Goal: Complete application form

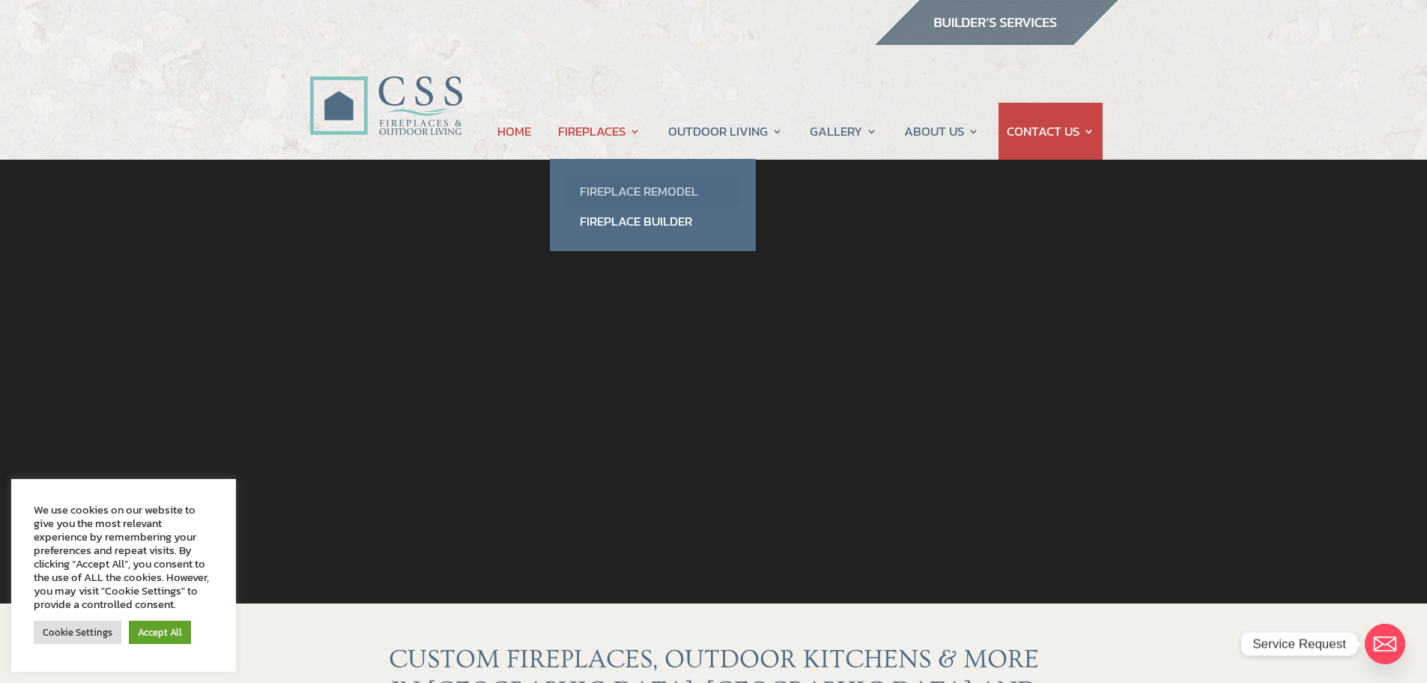
click at [623, 192] on link "Fireplace Remodel" at bounding box center [653, 191] width 176 height 30
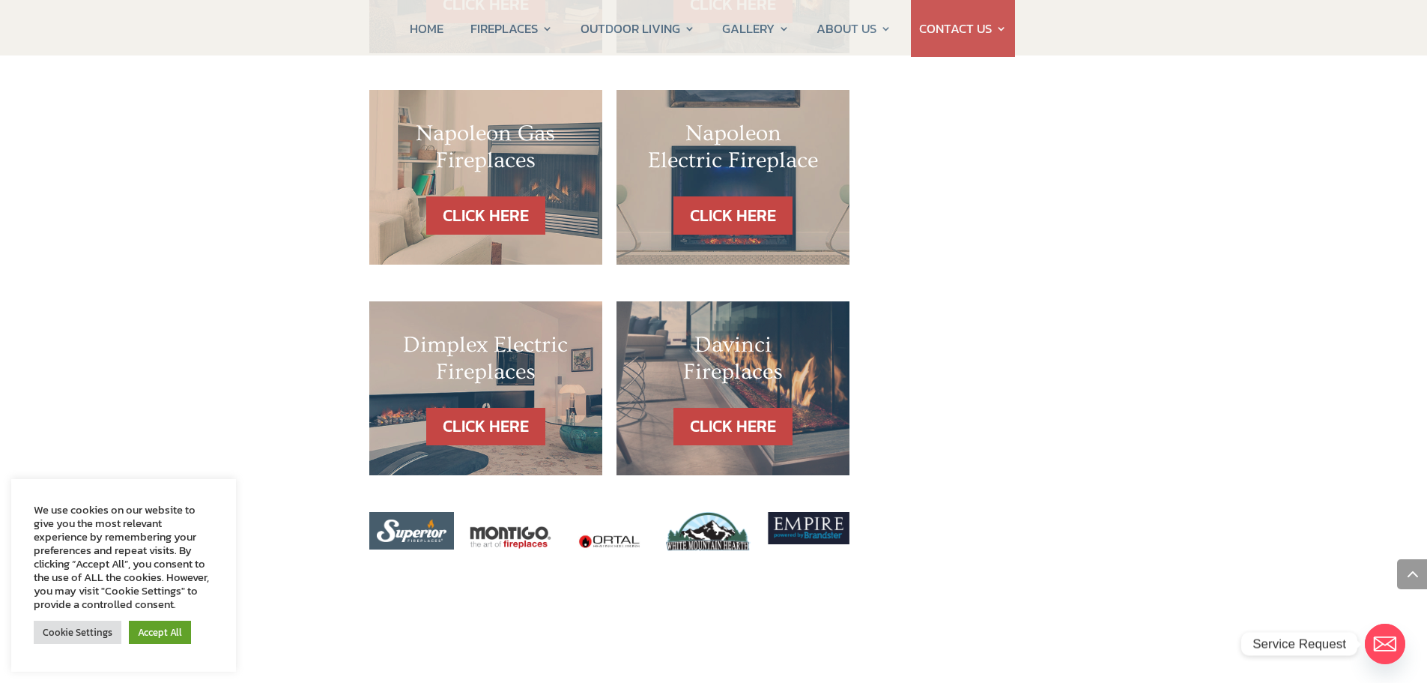
scroll to position [1574, 0]
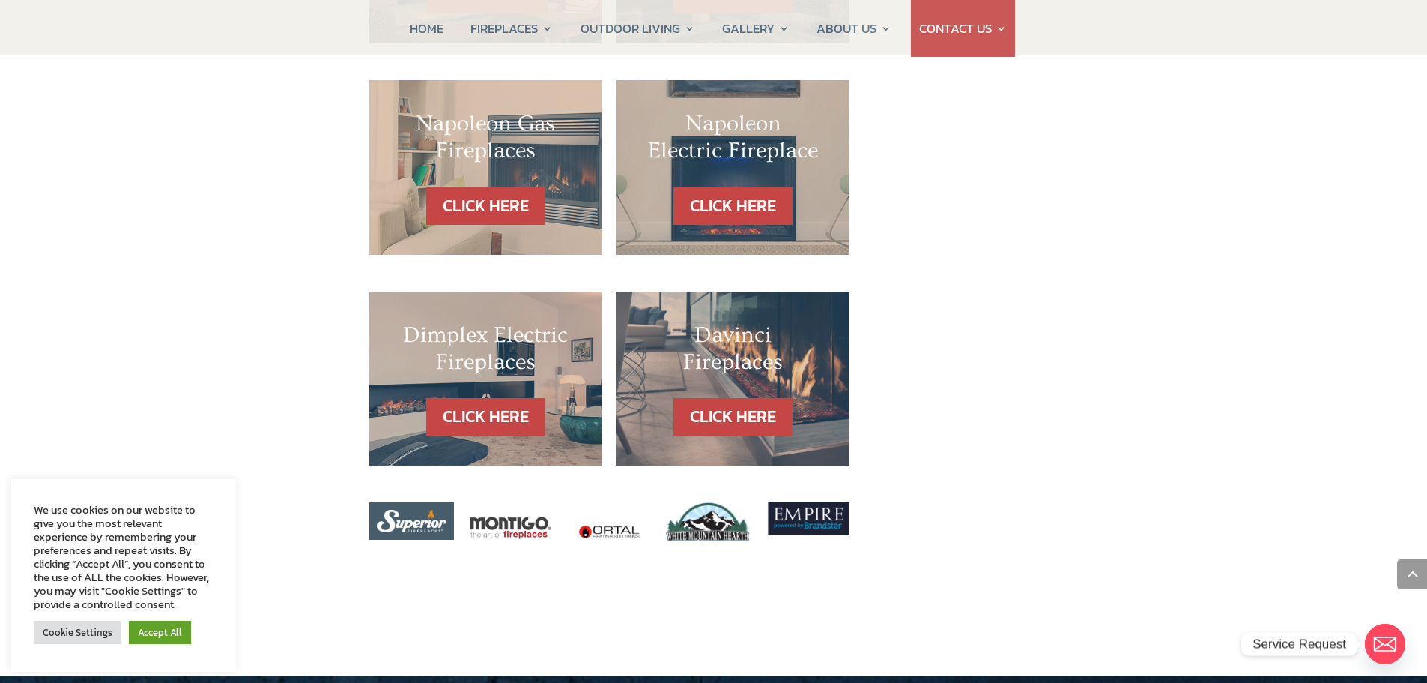
click at [497, 321] on h2 "Dimplex Electric Fireplaces" at bounding box center [485, 351] width 173 height 61
click at [503, 398] on link "CLICK HERE" at bounding box center [485, 417] width 130 height 38
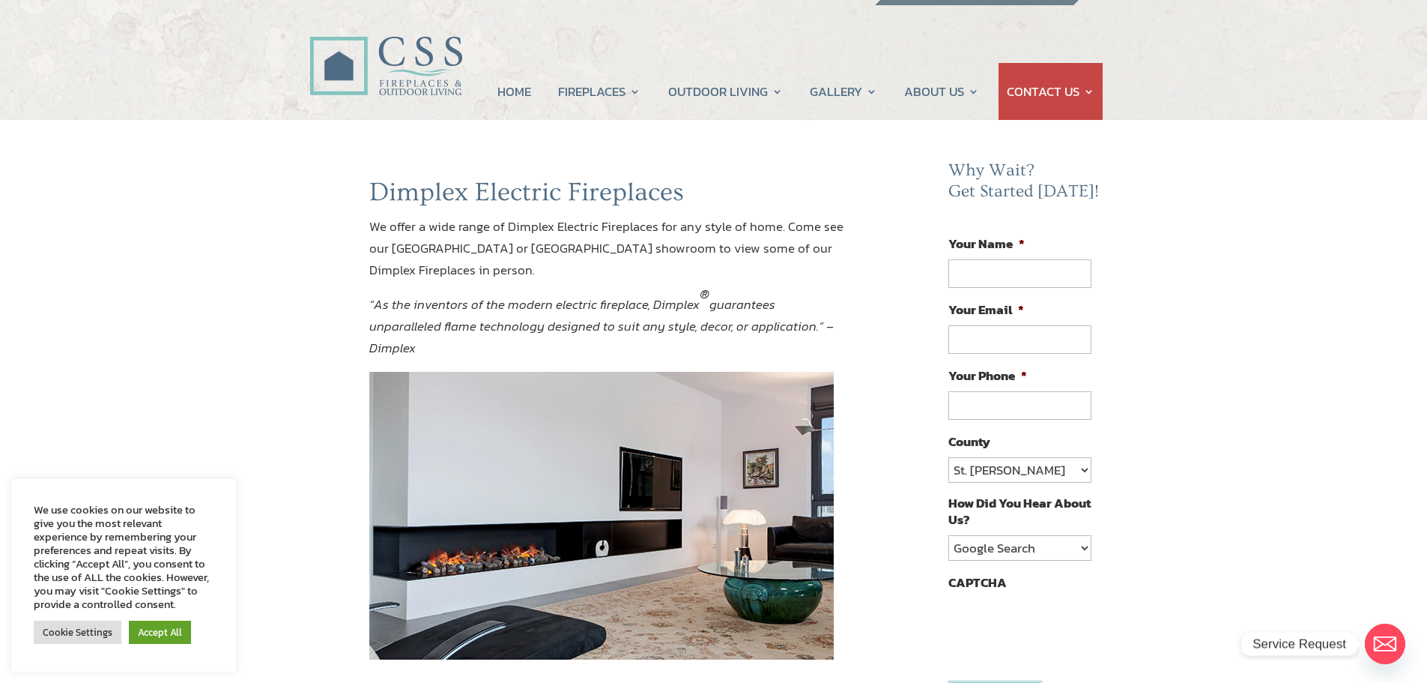
scroll to position [75, 0]
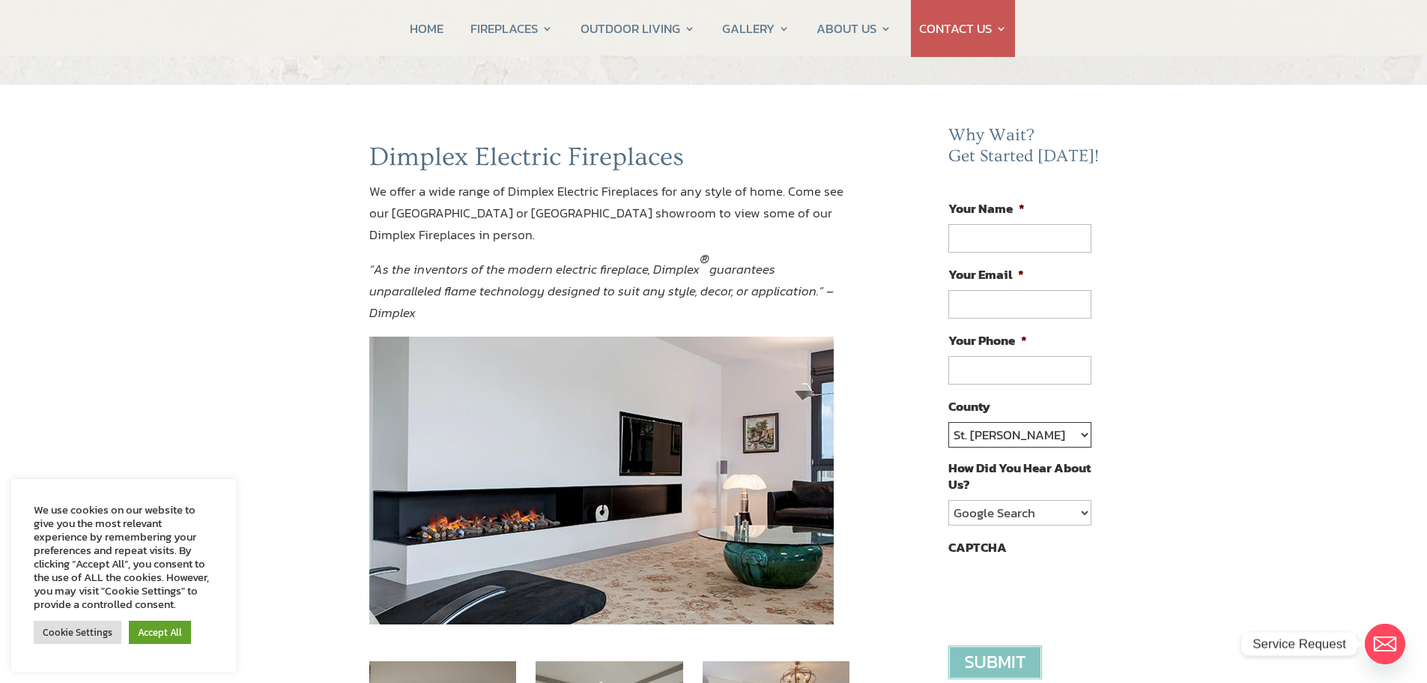
click at [994, 441] on select "St. Johns Clay Volusia Flagler Duval Nassau Other" at bounding box center [1020, 434] width 142 height 25
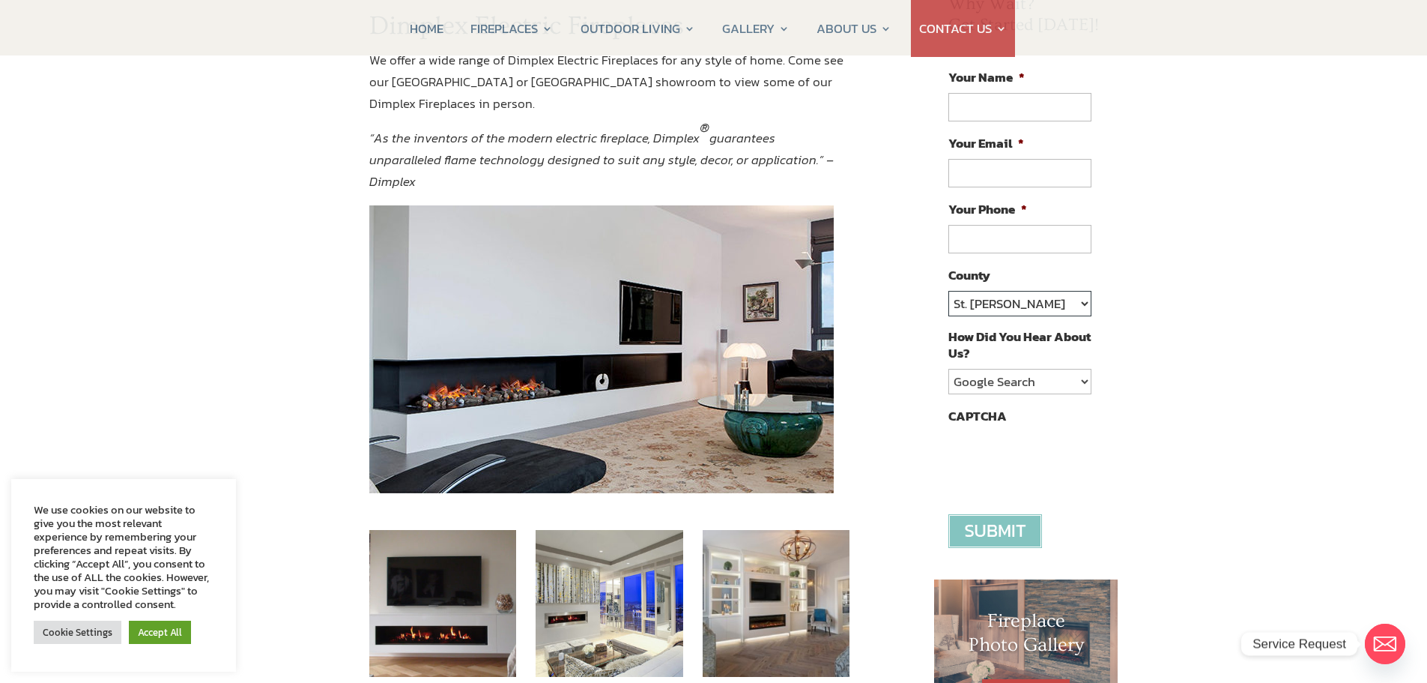
scroll to position [225, 0]
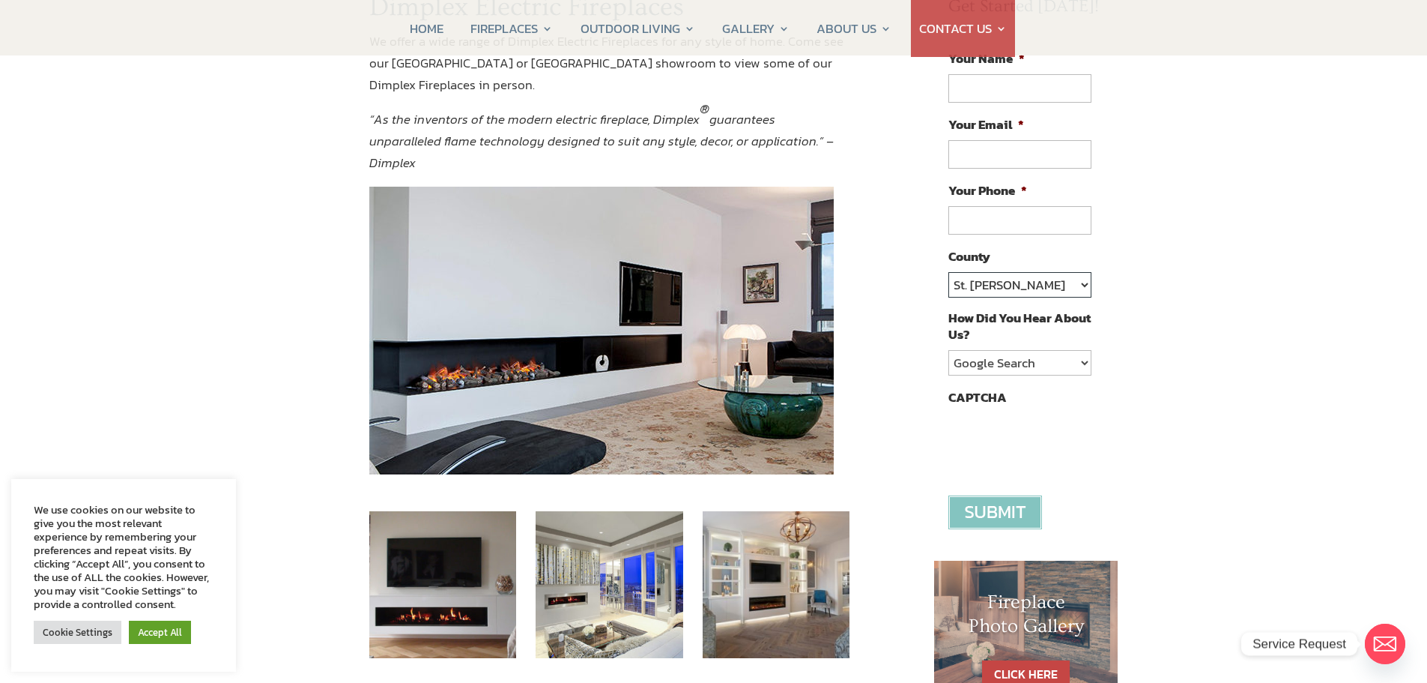
drag, startPoint x: 1037, startPoint y: 276, endPoint x: 1028, endPoint y: 288, distance: 15.0
click at [1036, 276] on select "St. Johns Clay Volusia Flagler Duval Nassau Other" at bounding box center [1020, 284] width 142 height 25
select select "[PERSON_NAME]"
click at [949, 272] on select "St. Johns Clay Volusia Flagler Duval Nassau Other" at bounding box center [1020, 284] width 142 height 25
click at [1057, 363] on select "Google Search Google Ad Referral Magazine Ad Social Media Other" at bounding box center [1020, 362] width 142 height 25
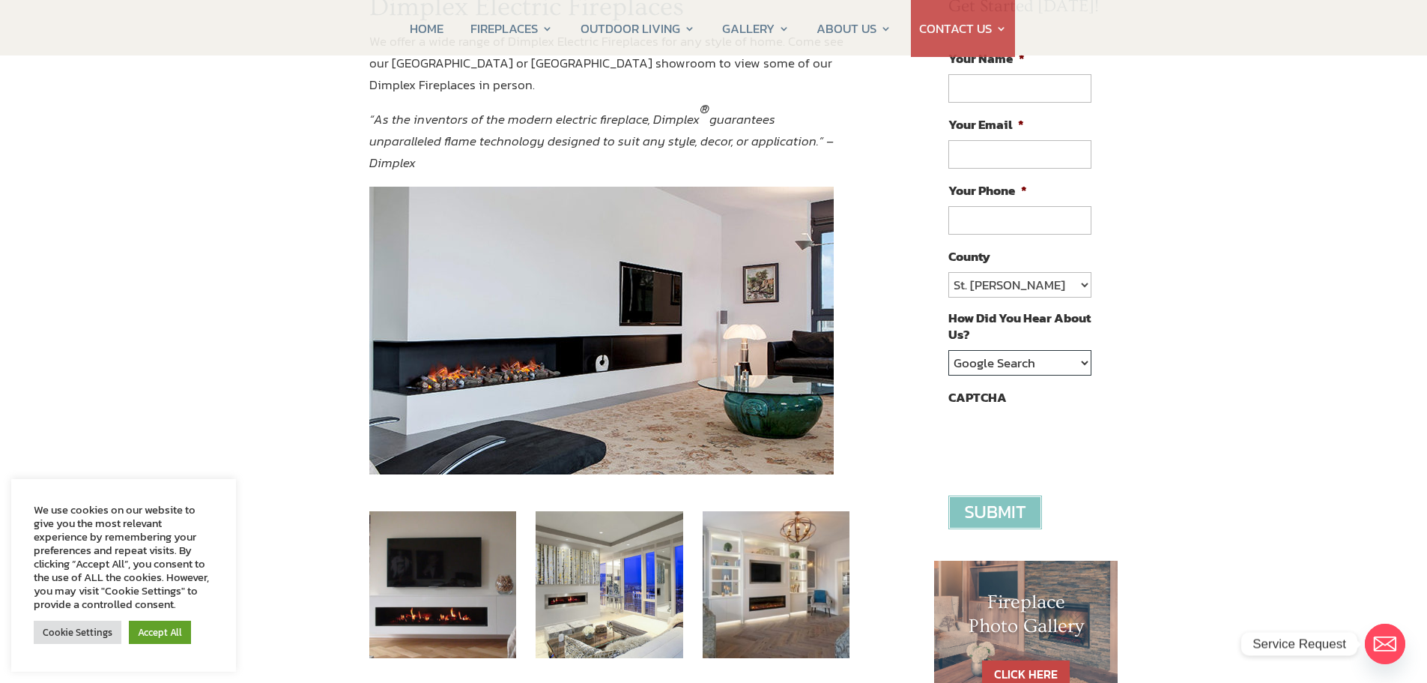
click at [1057, 363] on select "Google Search Google Ad Referral Magazine Ad Social Media Other" at bounding box center [1020, 362] width 142 height 25
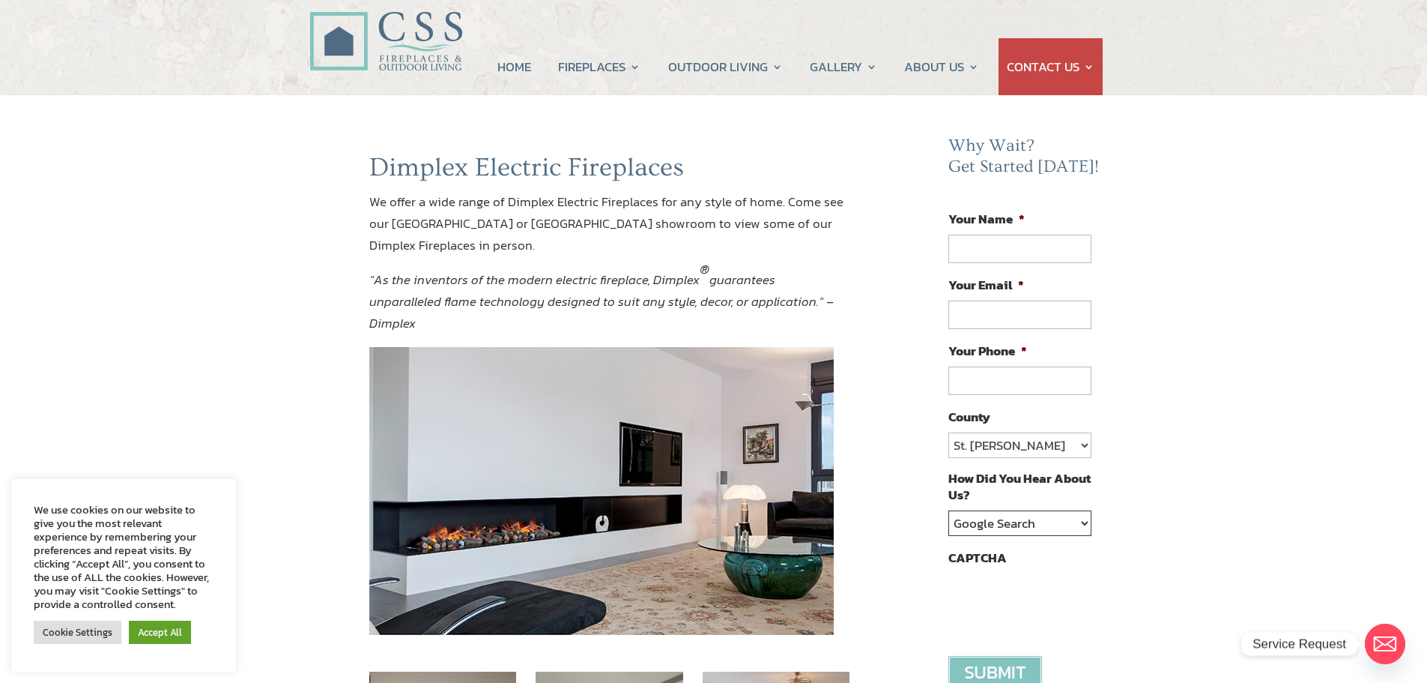
scroll to position [0, 0]
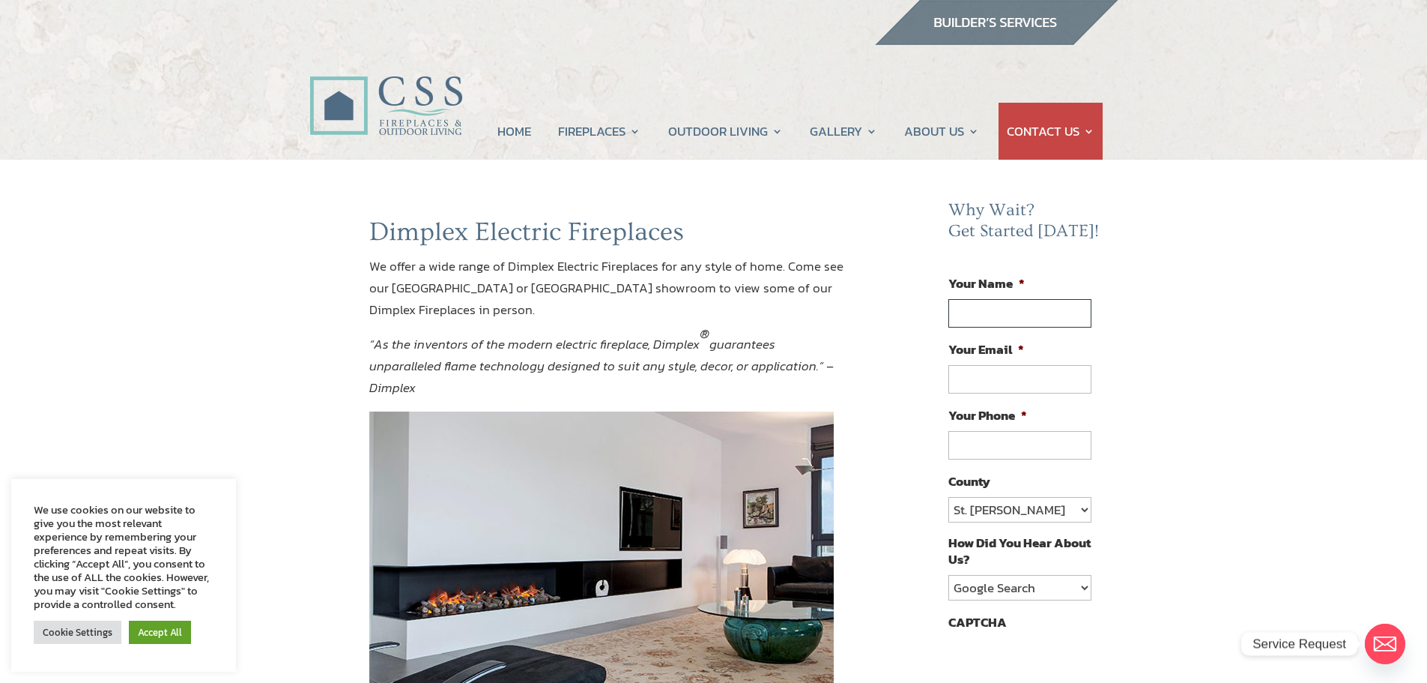
click at [1052, 306] on input "Your Name *" at bounding box center [1020, 313] width 142 height 28
type input "Alexis Tabora"
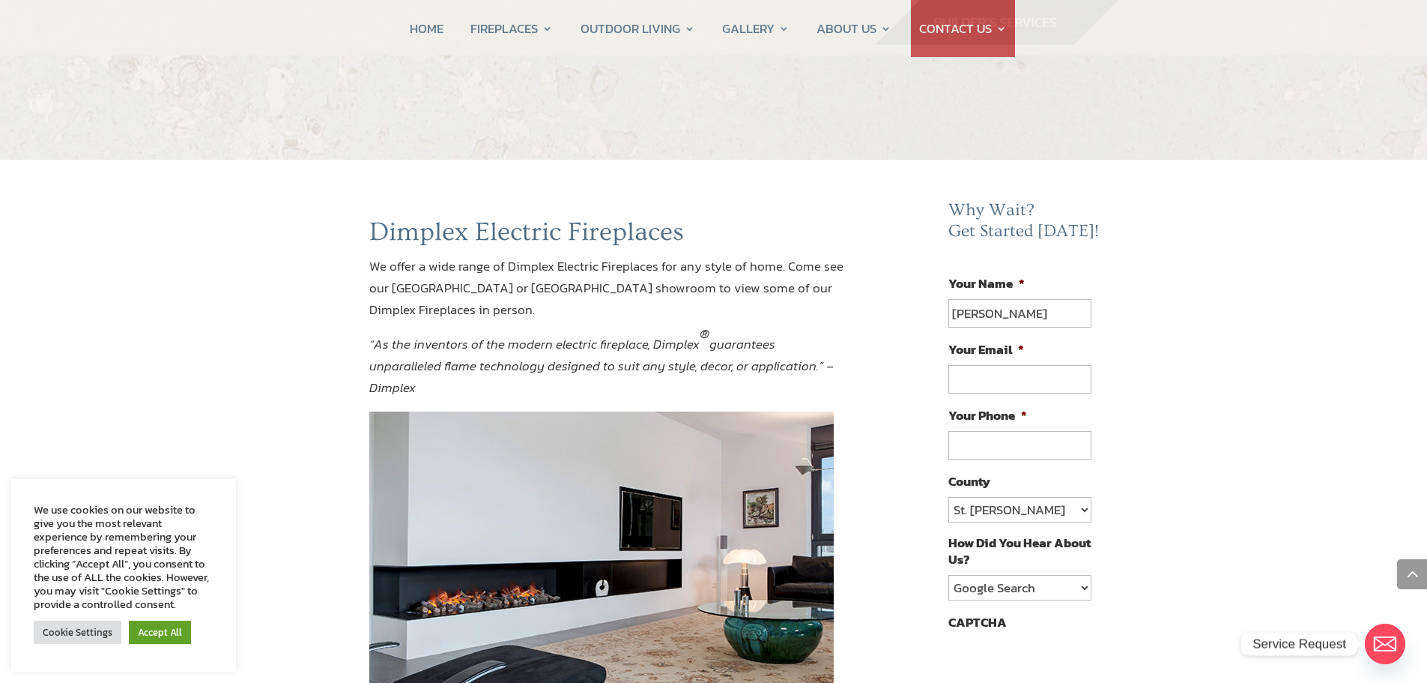
scroll to position [1141, 0]
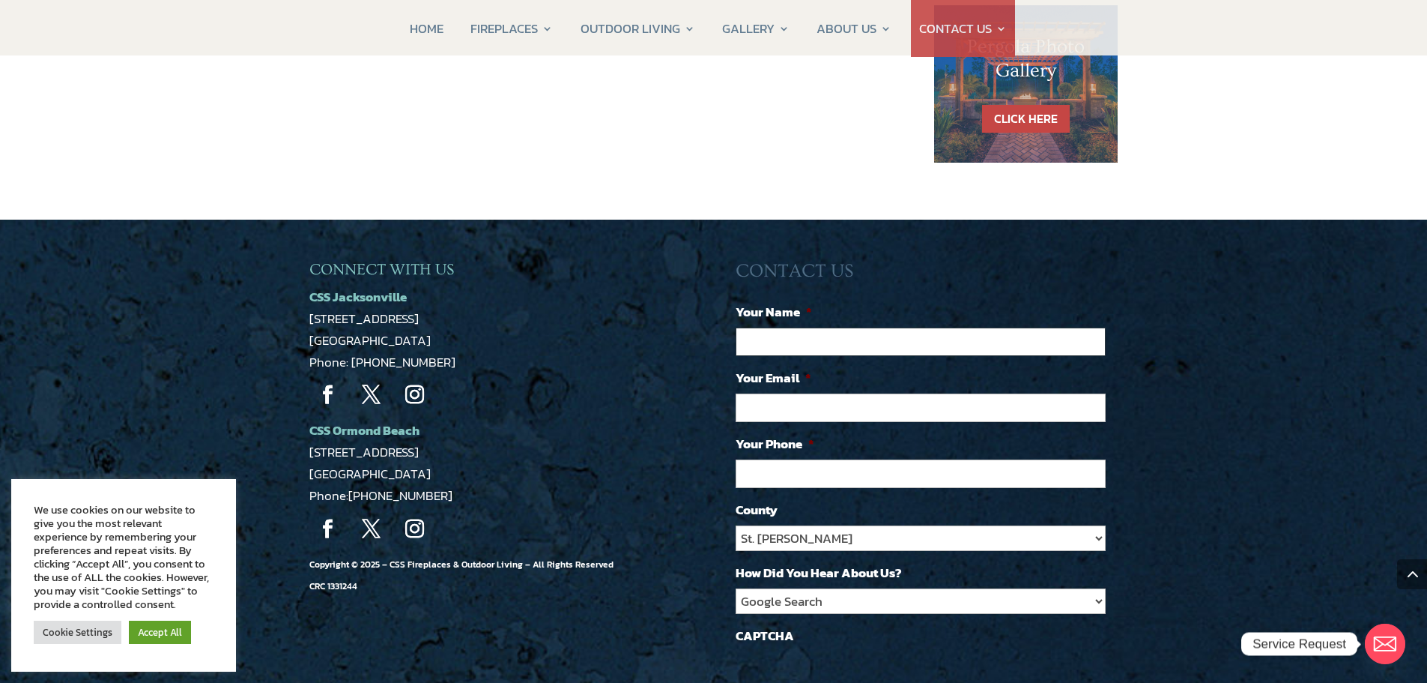
type input "a"
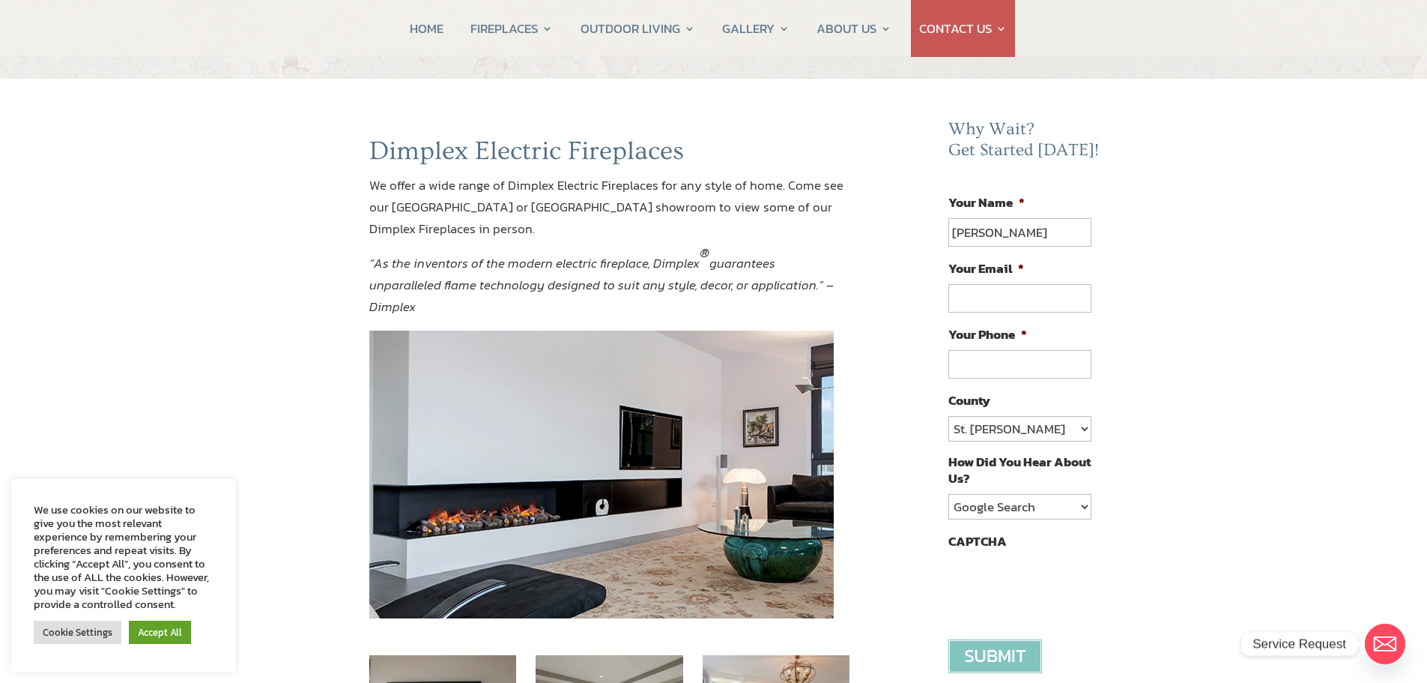
scroll to position [167, 0]
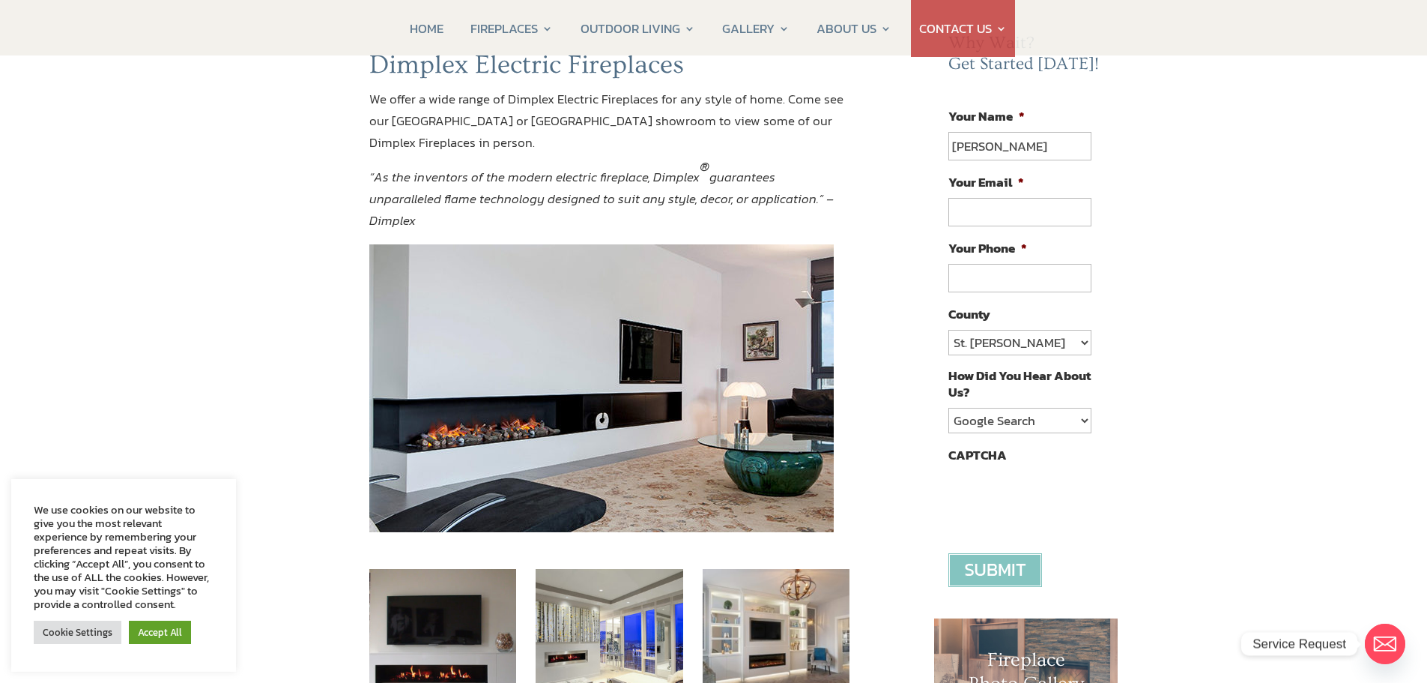
click at [1042, 209] on input "Your Email *" at bounding box center [1020, 212] width 142 height 28
type input "atabora@pegasusnext.com"
click at [1023, 279] on input "(___) ___-____" at bounding box center [1020, 278] width 142 height 28
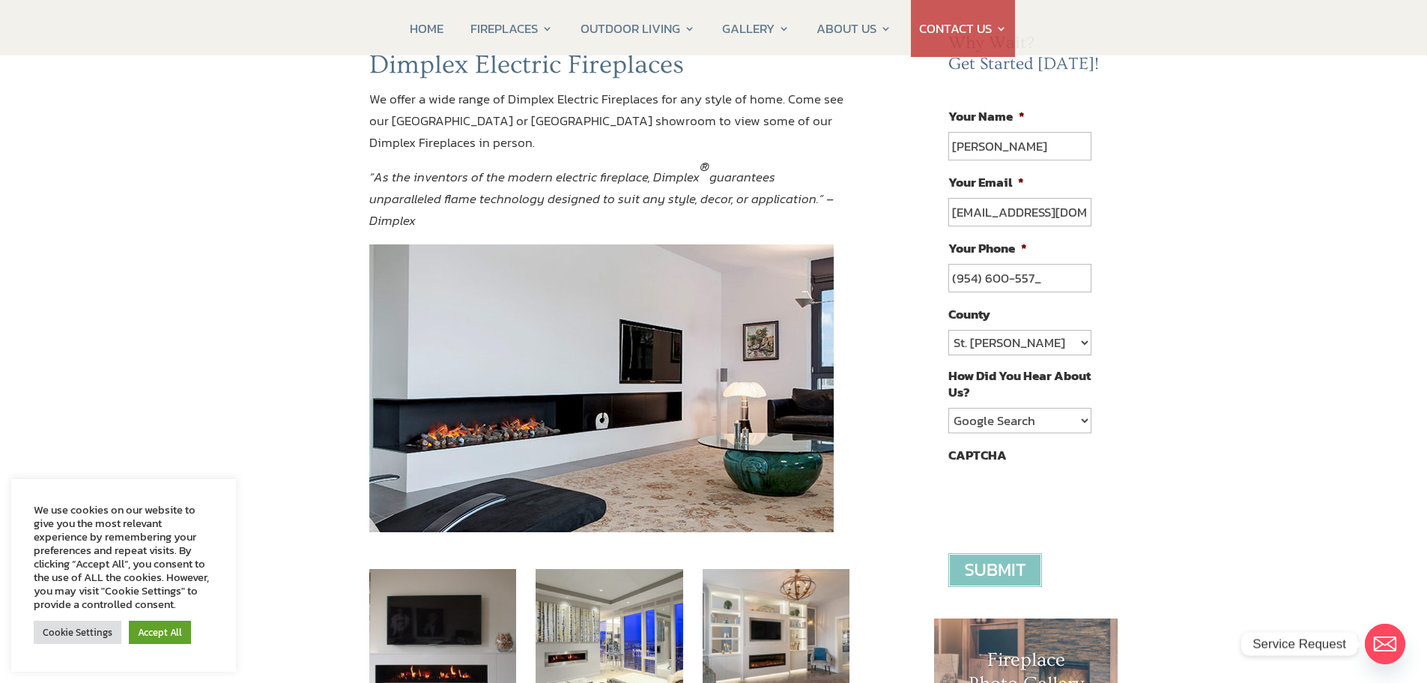
type input "(954) 600-5579"
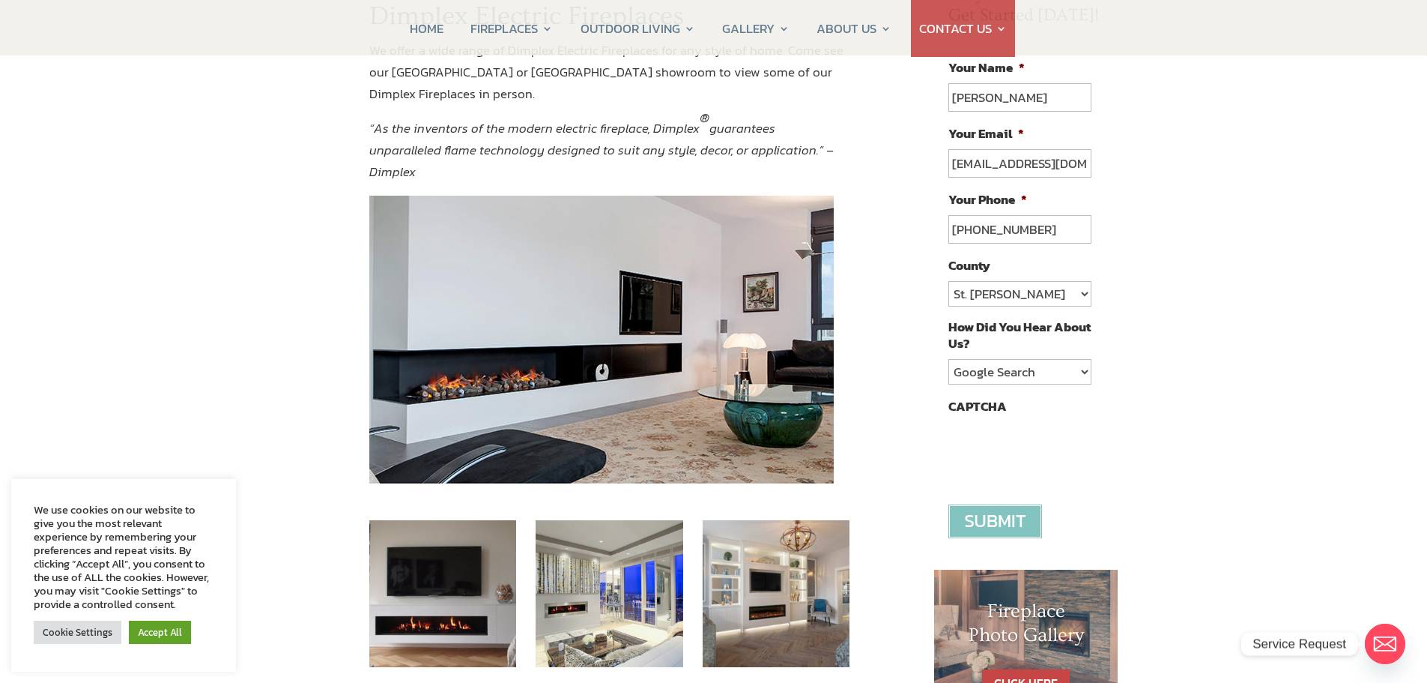
scroll to position [242, 0]
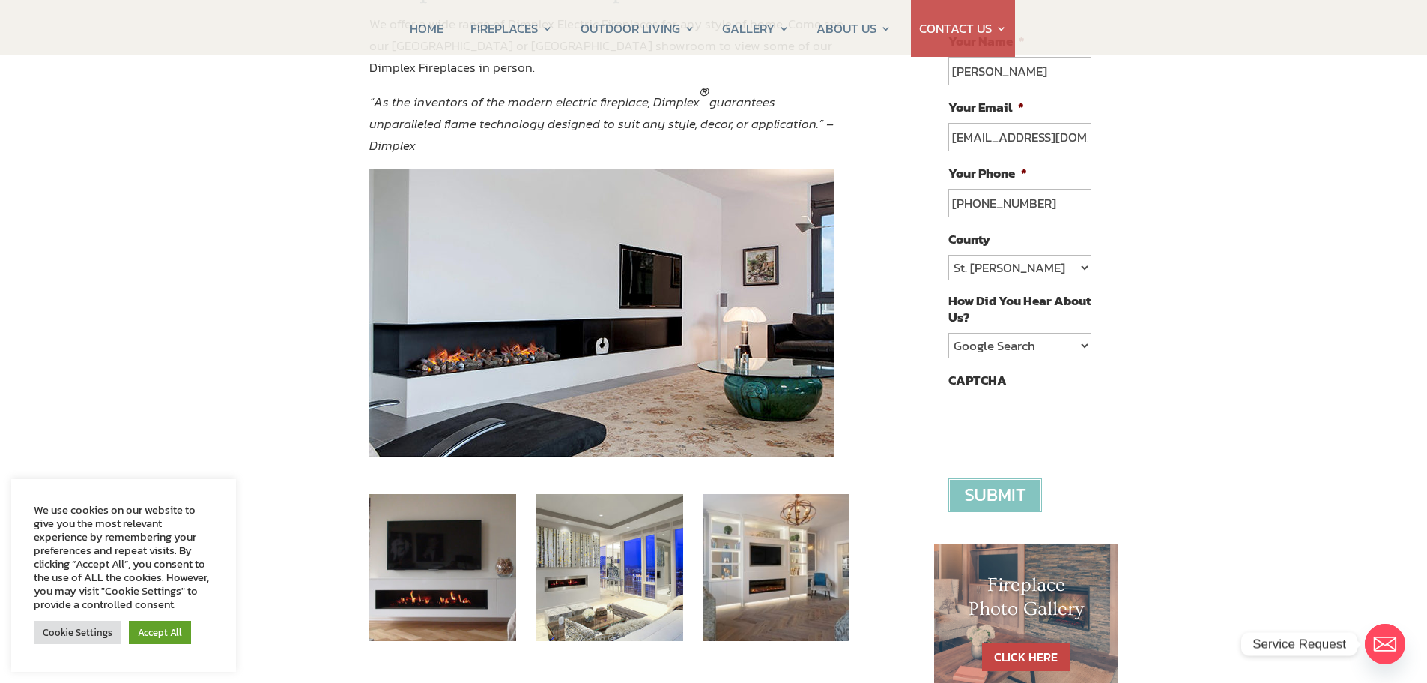
click at [1003, 494] on input "image" at bounding box center [996, 495] width 94 height 34
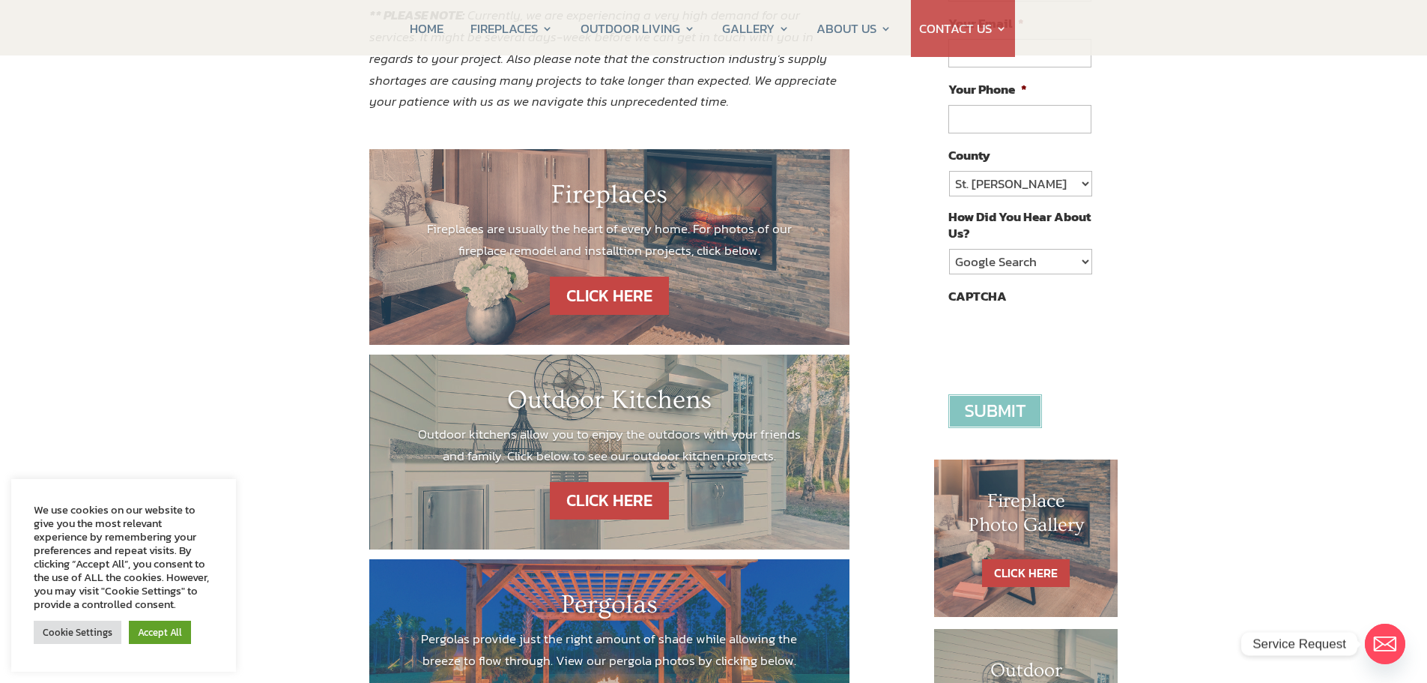
scroll to position [300, 0]
